Goal: Find specific page/section: Find specific page/section

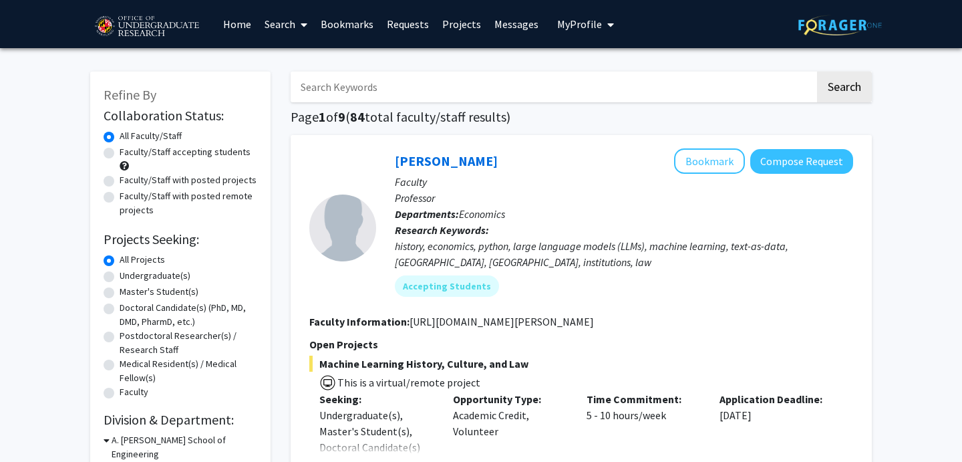
click at [146, 279] on label "Undergraduate(s)" at bounding box center [155, 276] width 71 height 14
click at [128, 277] on input "Undergraduate(s)" at bounding box center [124, 273] width 9 height 9
radio input "true"
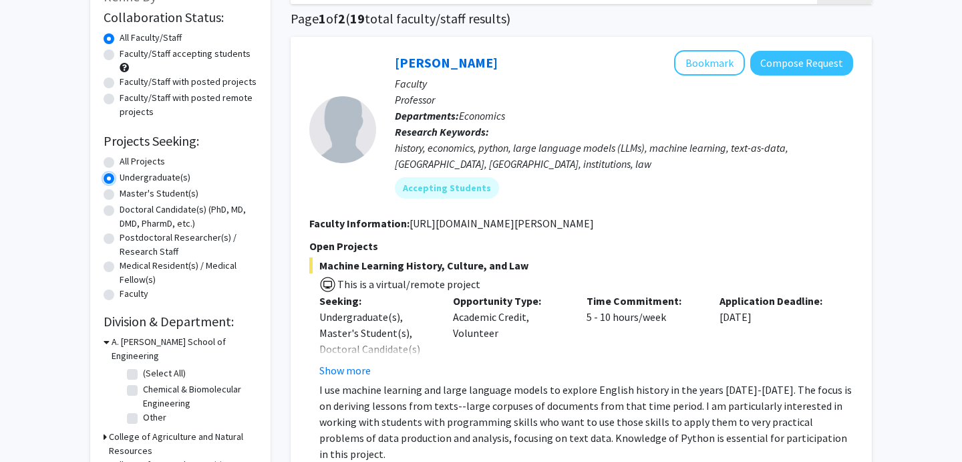
scroll to position [98, 0]
click at [143, 367] on label "(Select All)" at bounding box center [164, 374] width 43 height 14
click at [143, 367] on input "(Select All)" at bounding box center [147, 371] width 9 height 9
checkbox input "true"
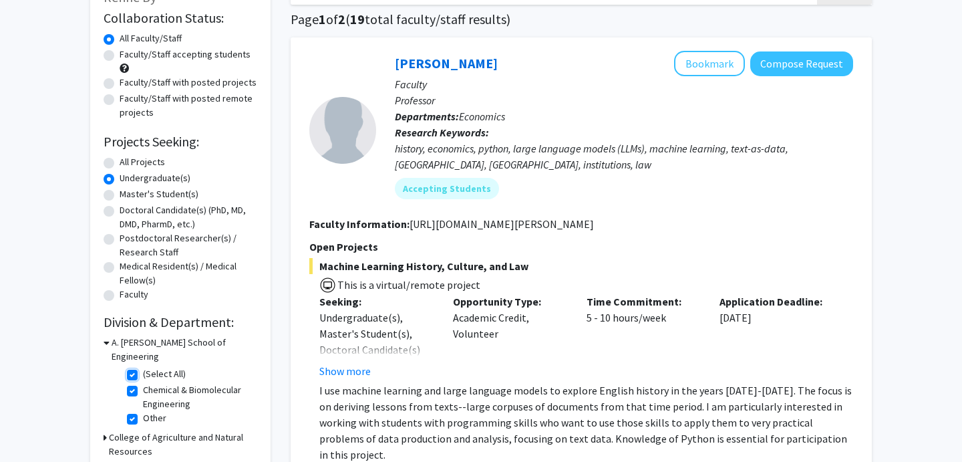
checkbox input "true"
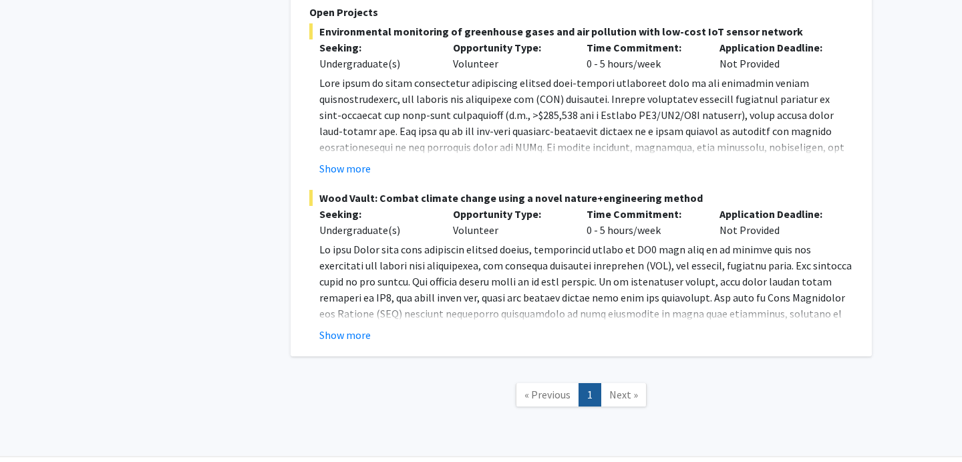
scroll to position [759, 0]
